Goal: Navigation & Orientation: Find specific page/section

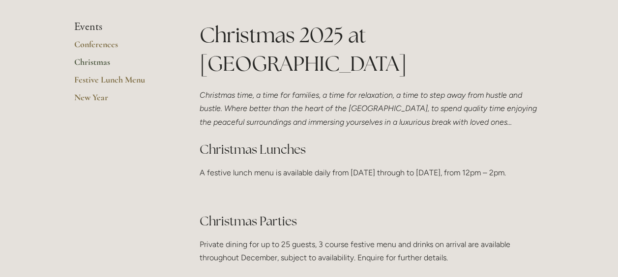
scroll to position [221, 0]
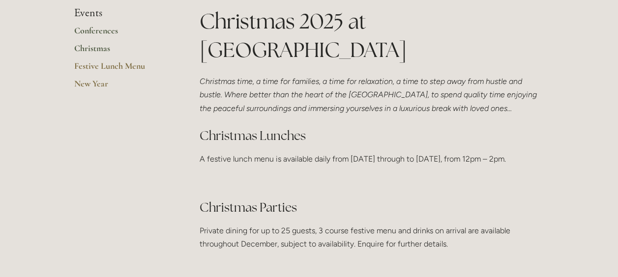
click at [94, 37] on link "Conferences" at bounding box center [121, 34] width 94 height 18
click at [74, 45] on link "Christmas" at bounding box center [121, 52] width 94 height 18
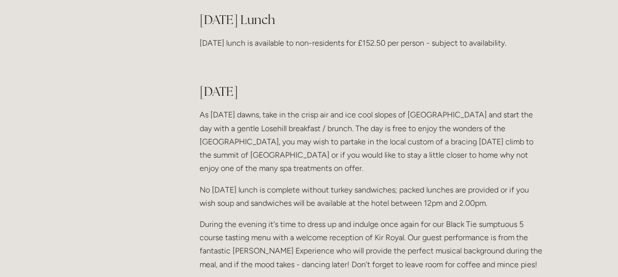
scroll to position [1016, 0]
